Goal: Navigation & Orientation: Find specific page/section

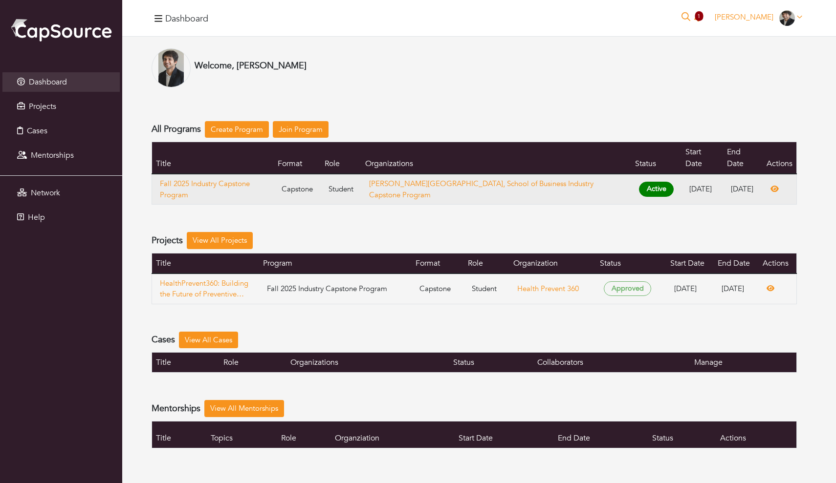
click at [556, 176] on td "[PERSON_NAME][GEOGRAPHIC_DATA], School of Business Industry Capstone Program" at bounding box center [496, 189] width 270 height 31
click at [500, 179] on link "[PERSON_NAME][GEOGRAPHIC_DATA], School of Business Industry Capstone Program" at bounding box center [481, 189] width 224 height 21
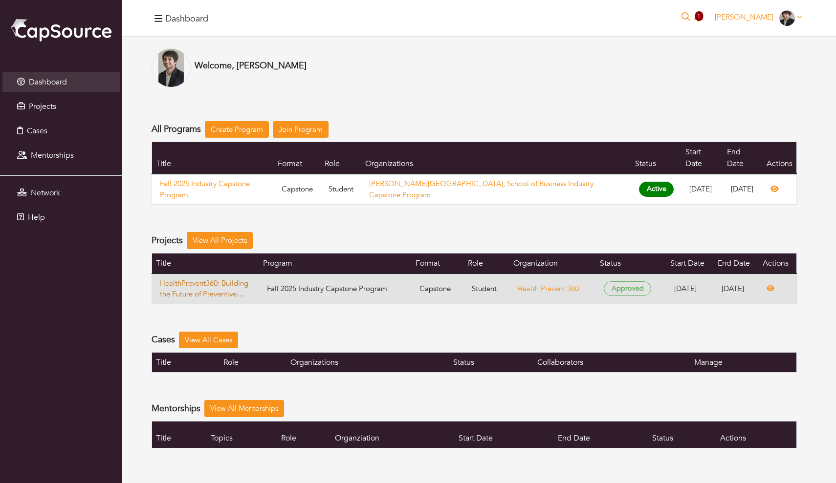
click at [214, 278] on link "HealthPrevent360: Building the Future of Preventive Care— Long-term Health, Lon…" at bounding box center [205, 289] width 91 height 22
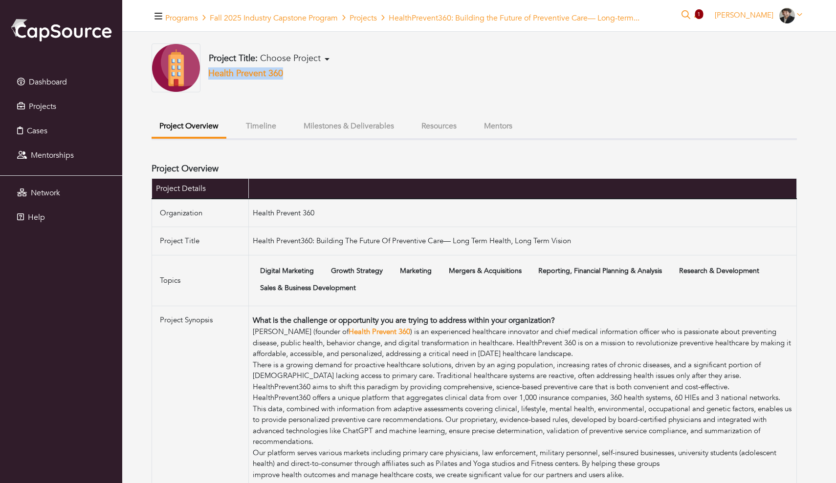
drag, startPoint x: 207, startPoint y: 83, endPoint x: 297, endPoint y: 80, distance: 90.4
click at [298, 80] on div "Project Title: Choose Project Building a GTM Strategy for AI-Enabled SaaS By Li…" at bounding box center [473, 67] width 645 height 49
copy link "Health Prevent 360"
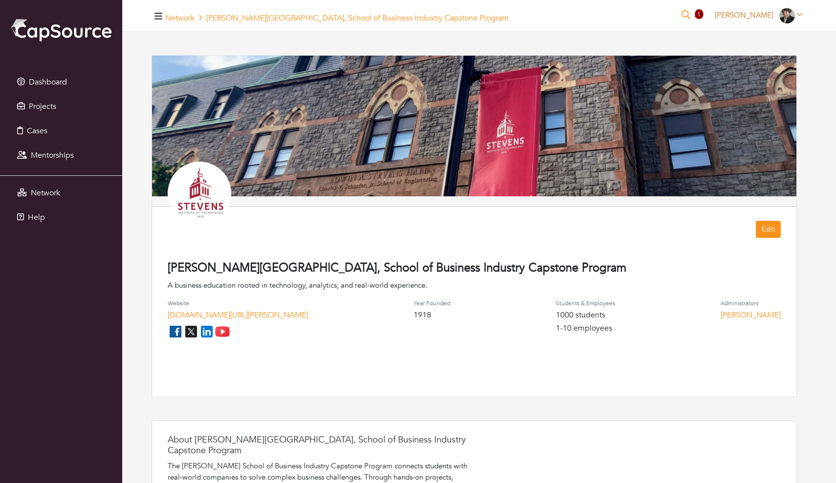
click at [797, 20] on link "[PERSON_NAME]" at bounding box center [758, 15] width 96 height 10
click at [590, 28] on div "Network [PERSON_NAME][GEOGRAPHIC_DATA], School of Business Industry Capstone Pr…" at bounding box center [478, 16] width 713 height 32
click at [156, 15] on icon "button" at bounding box center [158, 16] width 8 height 9
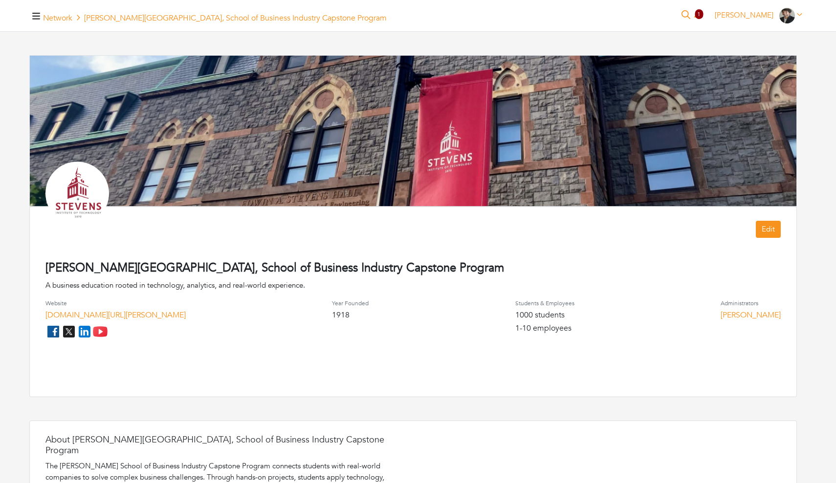
click at [37, 23] on button "button" at bounding box center [36, 16] width 14 height 16
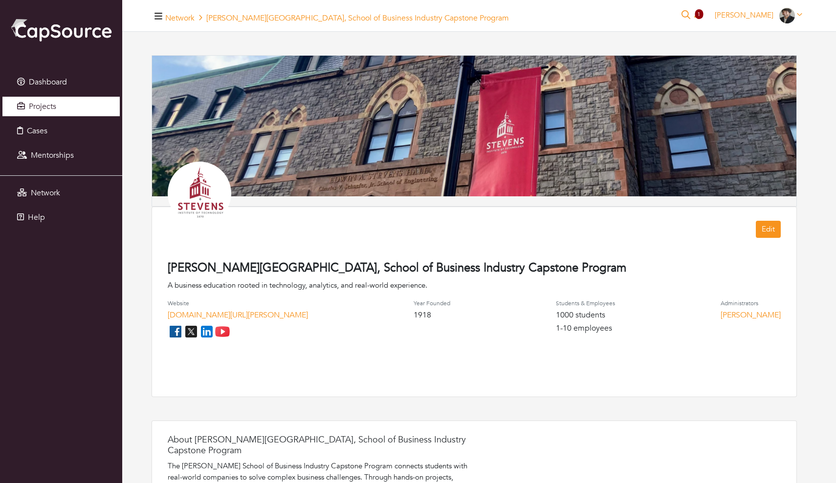
click at [52, 107] on span "Projects" at bounding box center [42, 106] width 27 height 11
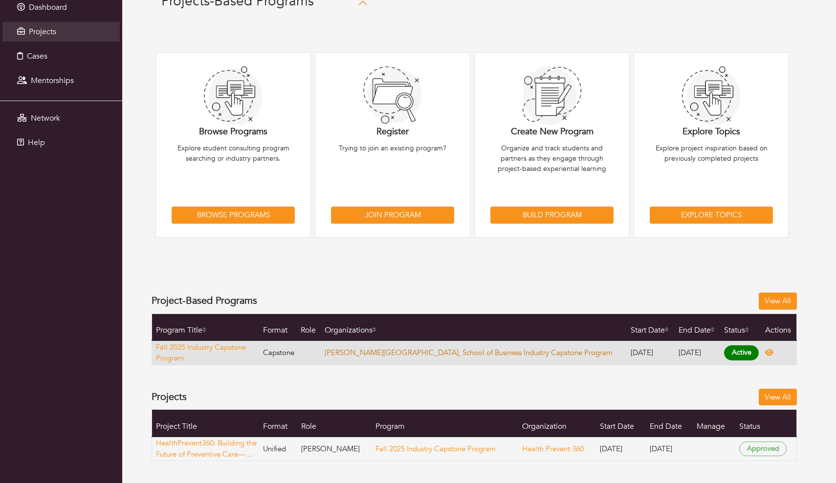
scroll to position [74, 0]
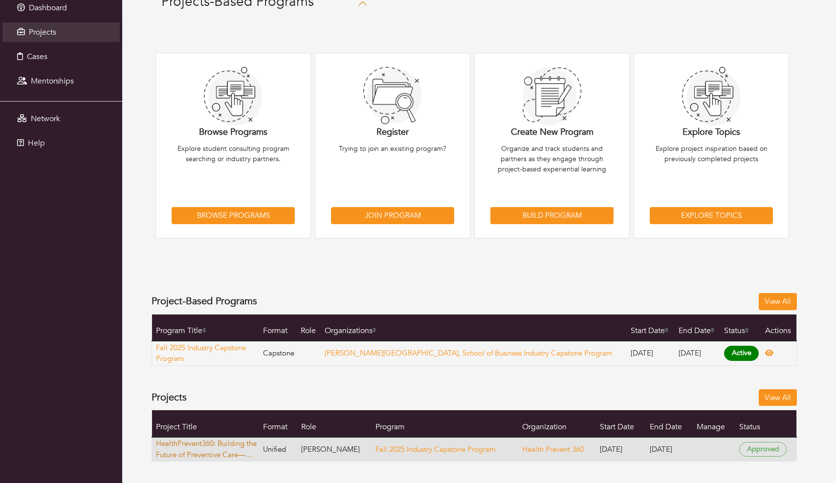
click at [194, 445] on link "HealthPrevent360: Building the Future of Preventive Care— Long-term Health, Lon…" at bounding box center [207, 449] width 103 height 22
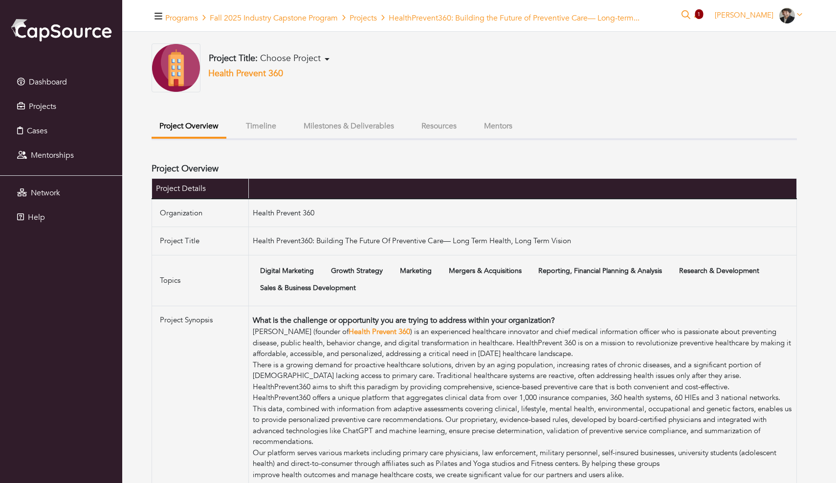
scroll to position [0, 0]
click at [280, 120] on div "Project Title: Choose Project Building a GTM Strategy for AI-Enabled SaaS By Li…" at bounding box center [473, 404] width 645 height 723
click at [279, 133] on button "Timeline" at bounding box center [261, 126] width 46 height 21
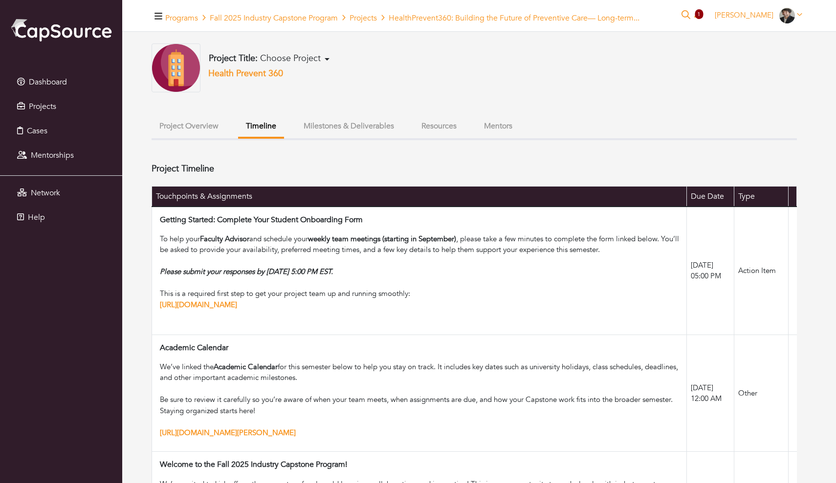
click at [361, 137] on button "Milestones & Deliverables" at bounding box center [349, 126] width 106 height 21
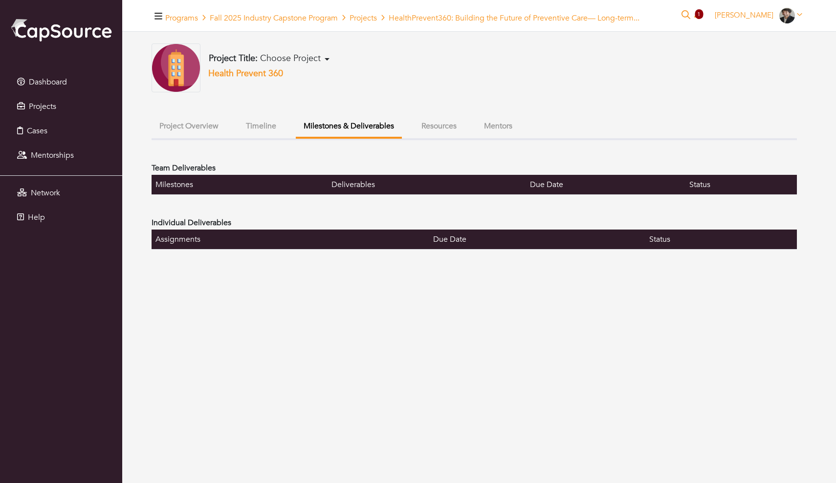
click at [451, 137] on button "Resources" at bounding box center [438, 126] width 51 height 21
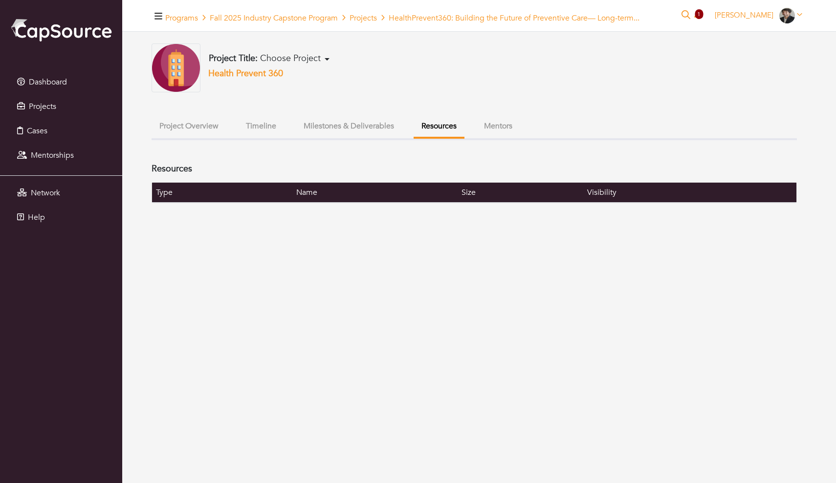
click at [510, 137] on button "Mentors" at bounding box center [498, 126] width 44 height 21
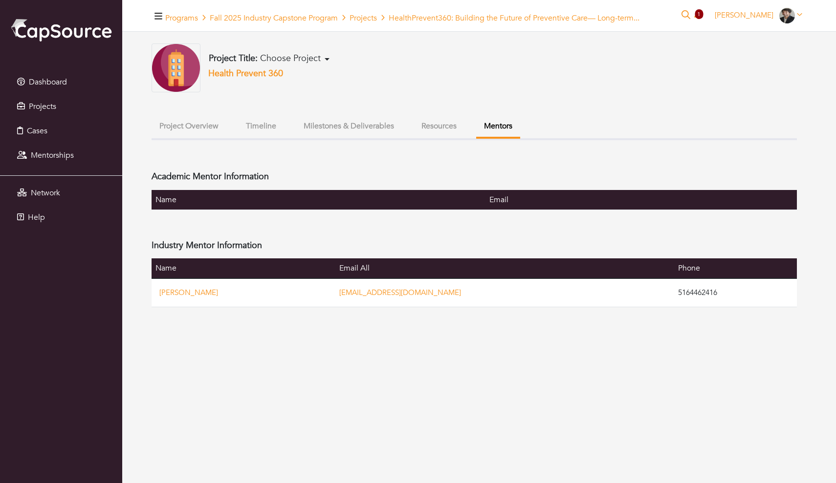
click at [284, 134] on button "Timeline" at bounding box center [261, 126] width 46 height 21
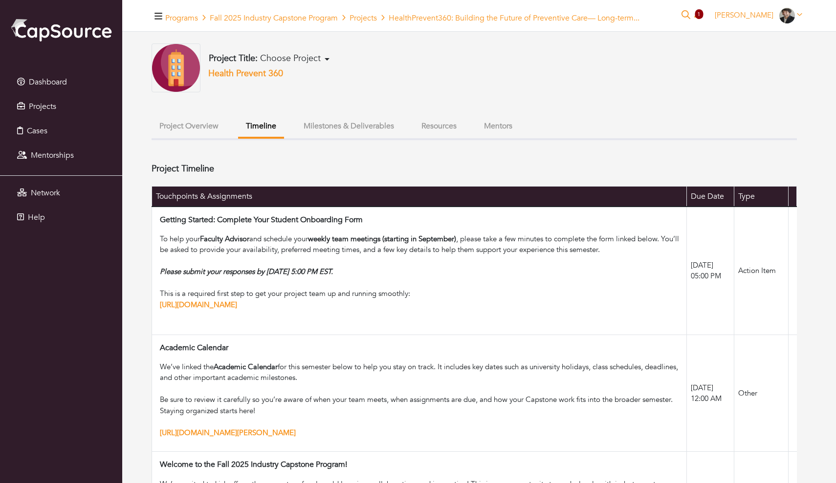
click at [520, 137] on button "Mentors" at bounding box center [498, 126] width 44 height 21
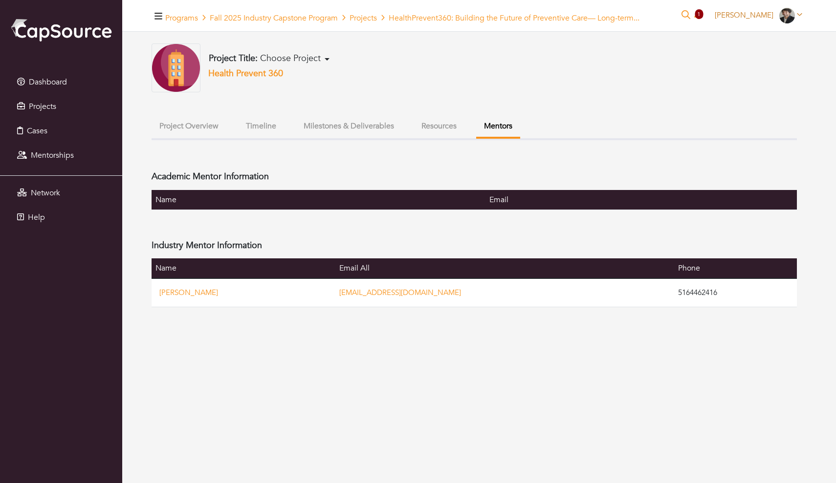
click at [796, 20] on span at bounding box center [788, 15] width 18 height 10
click at [777, 60] on link "My organizations" at bounding box center [769, 52] width 77 height 15
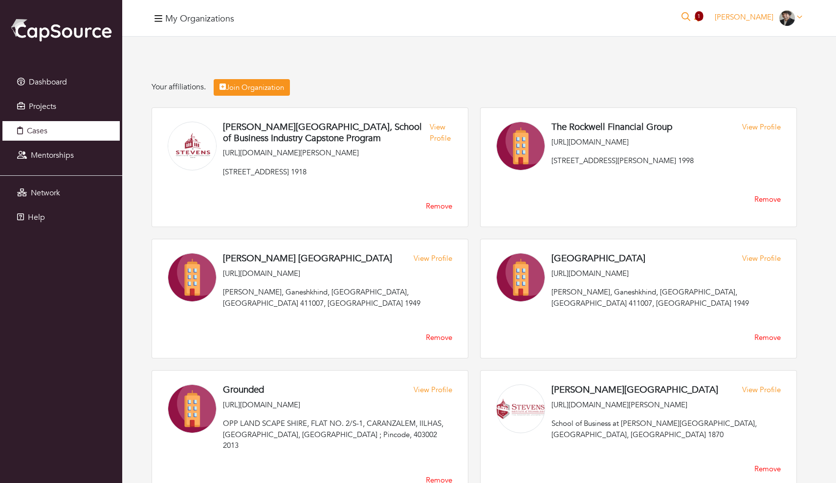
click at [54, 135] on link "Cases" at bounding box center [60, 131] width 117 height 20
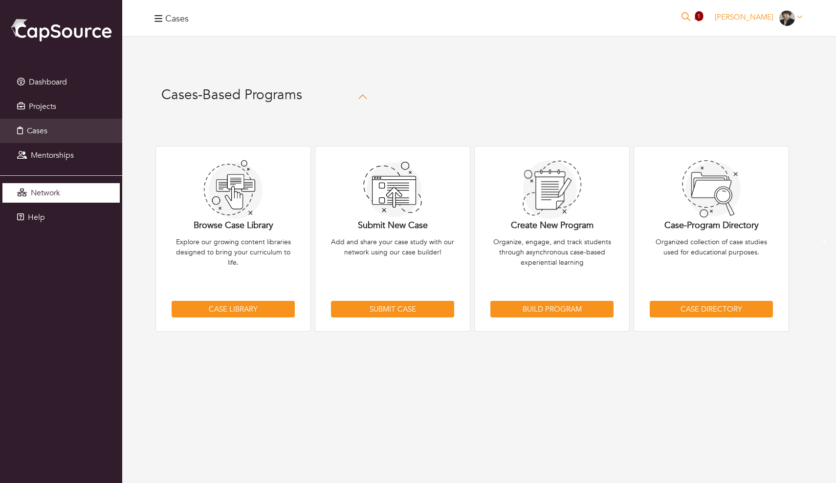
click at [48, 199] on link "Network" at bounding box center [60, 193] width 117 height 20
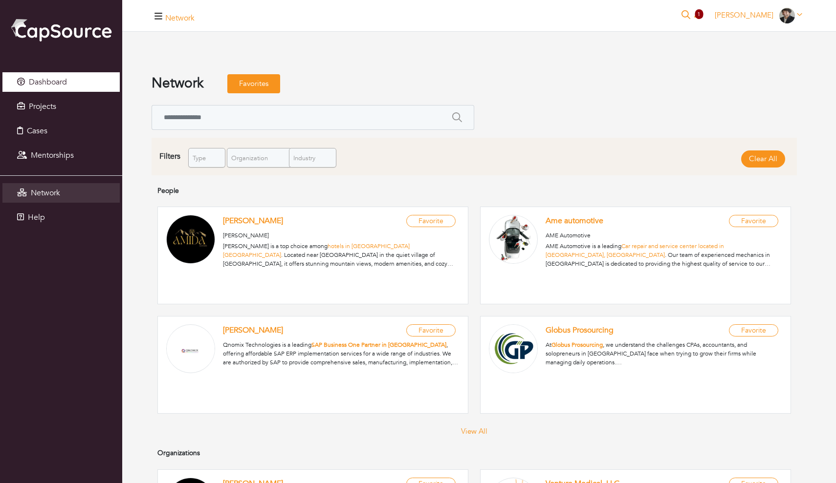
click at [75, 86] on link "Dashboard" at bounding box center [60, 82] width 117 height 20
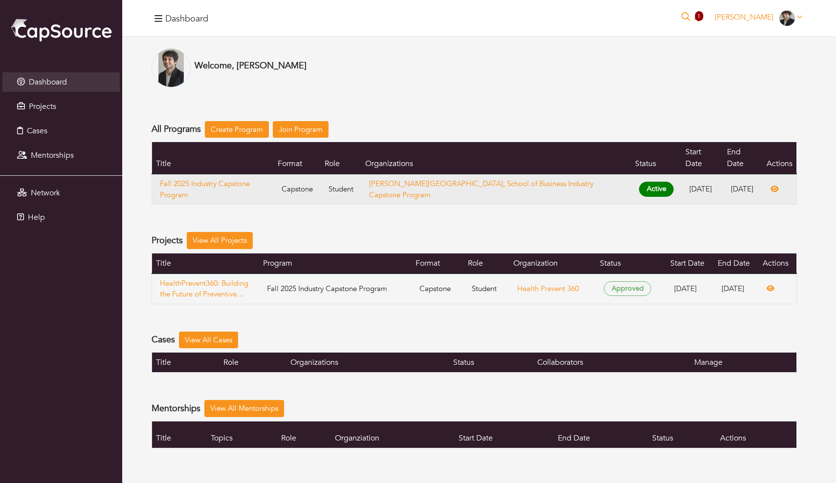
click at [216, 174] on td "Fall 2025 Industry Capstone Program" at bounding box center [213, 189] width 122 height 31
click at [215, 178] on link "Fall 2025 Industry Capstone Program" at bounding box center [213, 189] width 106 height 22
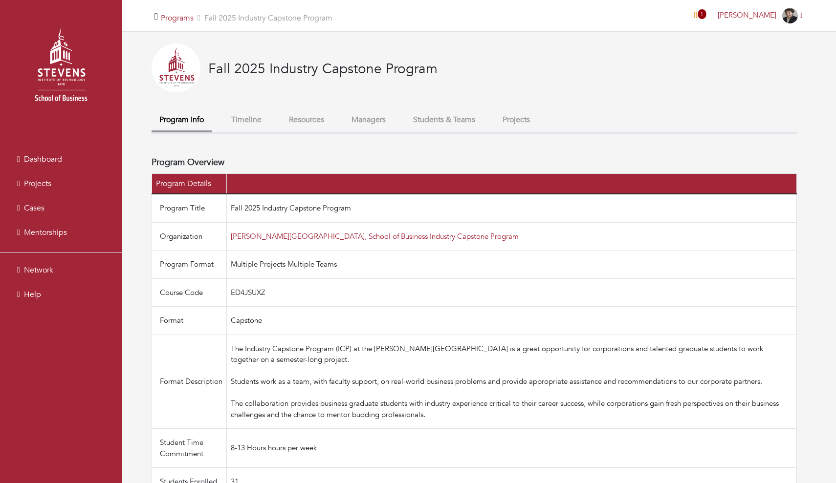
click at [393, 119] on button "Managers" at bounding box center [368, 119] width 50 height 21
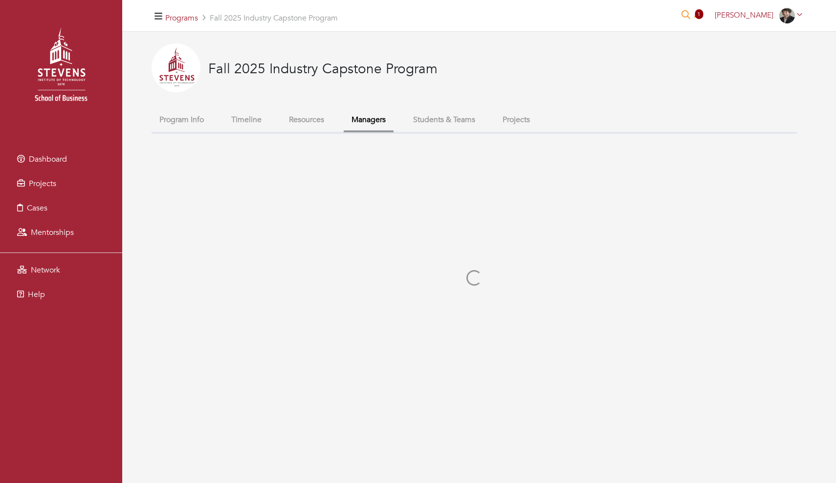
click at [450, 121] on button "Students & Teams" at bounding box center [444, 119] width 78 height 21
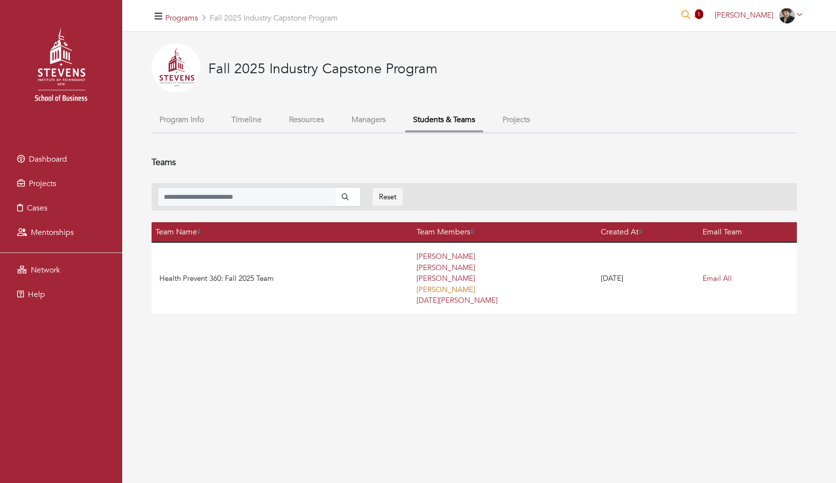
click at [437, 291] on link "[PERSON_NAME]" at bounding box center [445, 290] width 59 height 10
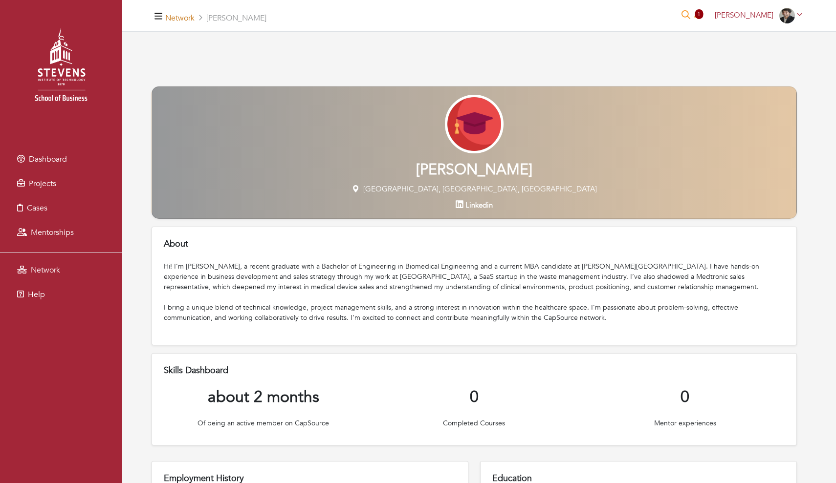
click at [189, 21] on link "Network" at bounding box center [179, 18] width 29 height 11
